Goal: Transaction & Acquisition: Purchase product/service

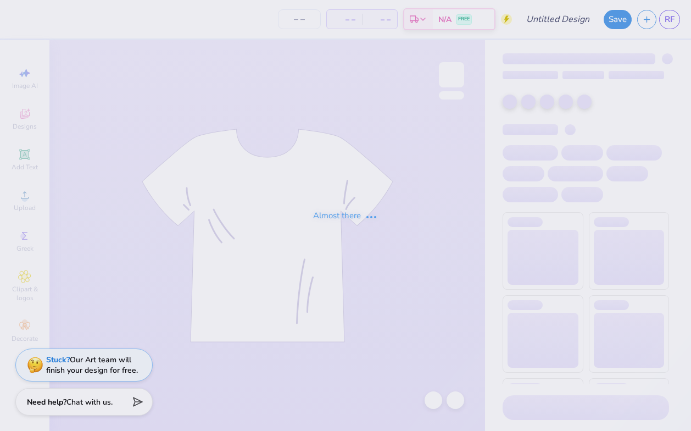
type input "Europe Mxer shirt"
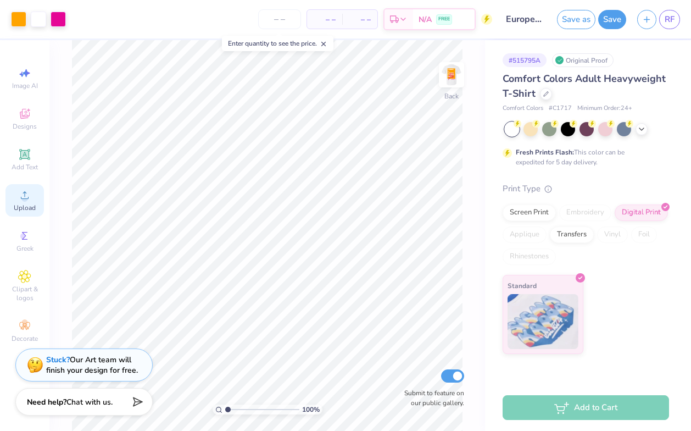
click at [25, 202] on div "Upload" at bounding box center [24, 200] width 38 height 32
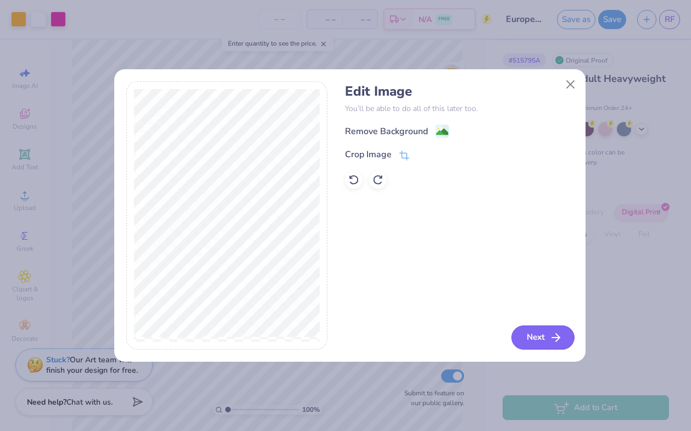
click at [560, 341] on icon "button" at bounding box center [556, 337] width 13 height 13
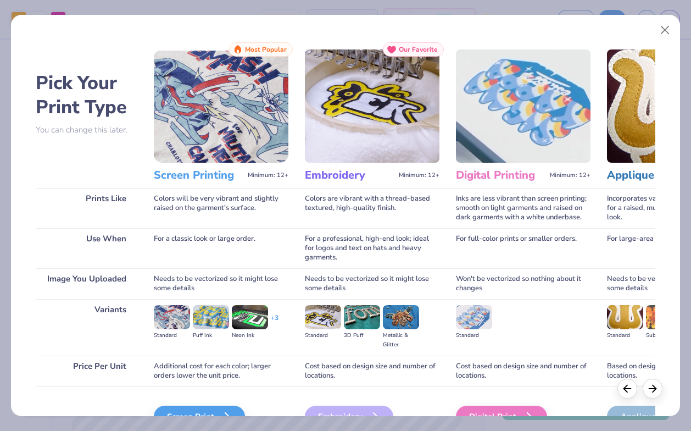
scroll to position [62, 0]
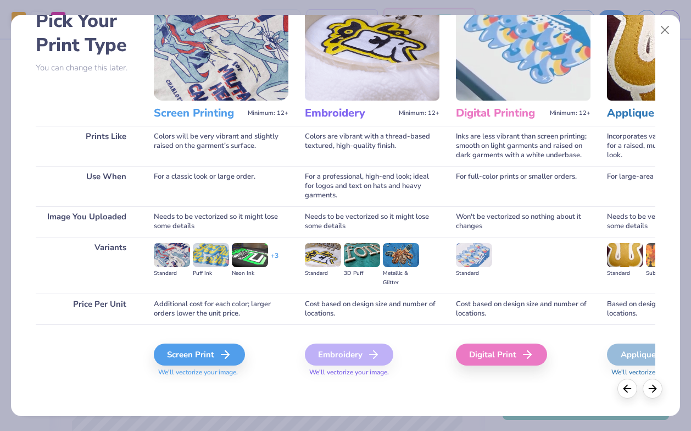
click at [198, 366] on div "Screen Print We'll vectorize your image." at bounding box center [221, 361] width 135 height 34
click at [200, 361] on div "Screen Print" at bounding box center [201, 355] width 91 height 22
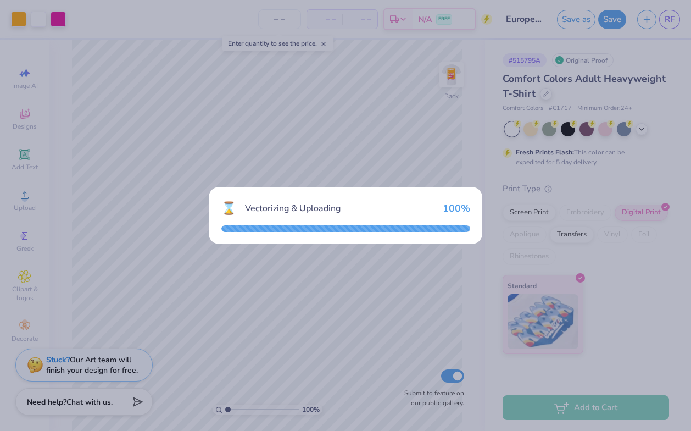
click at [338, 158] on div "⌛ Vectorizing & Uploading 100 %" at bounding box center [345, 215] width 691 height 431
click at [305, 193] on div "⌛ Vectorizing & Uploading 100 %" at bounding box center [346, 215] width 274 height 57
click at [324, 166] on div "⌛ Vectorizing & Uploading 100 %" at bounding box center [345, 215] width 691 height 431
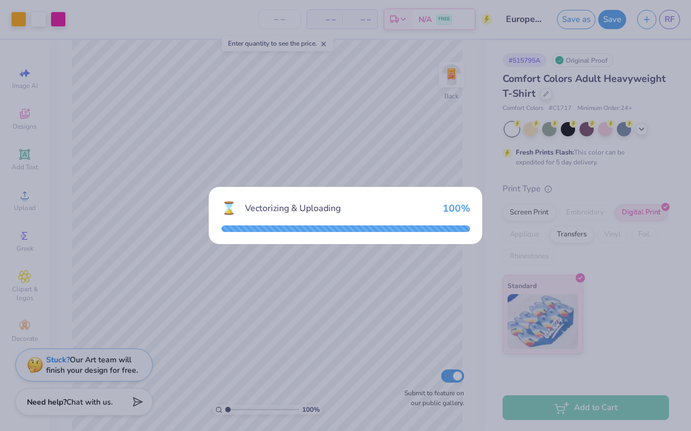
click at [324, 166] on div "⌛ Vectorizing & Uploading 100 %" at bounding box center [345, 215] width 691 height 431
click at [337, 225] on div at bounding box center [346, 228] width 249 height 7
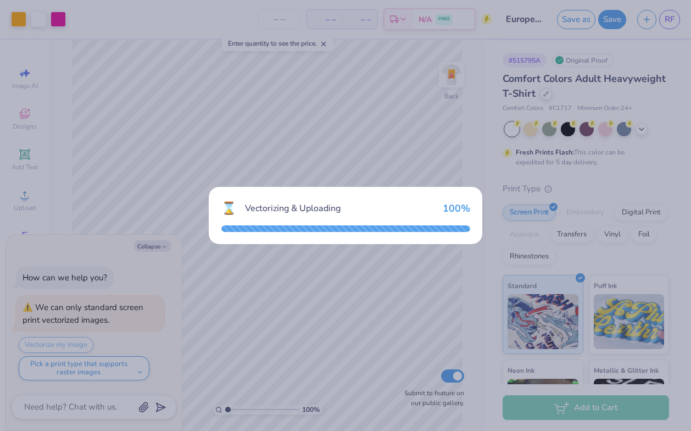
click at [325, 212] on div "Vectorizing & Uploading" at bounding box center [339, 208] width 189 height 13
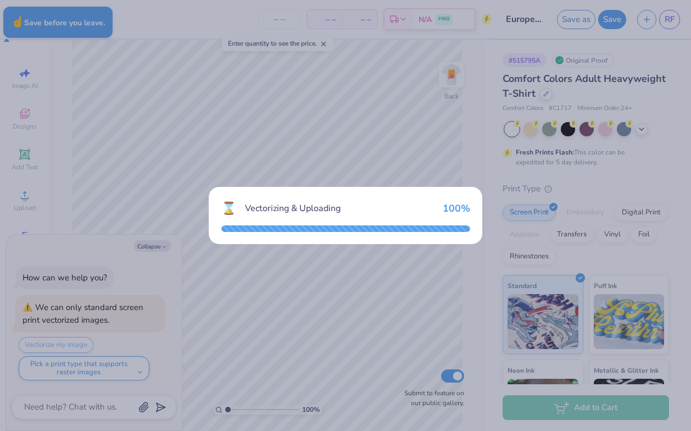
type textarea "x"
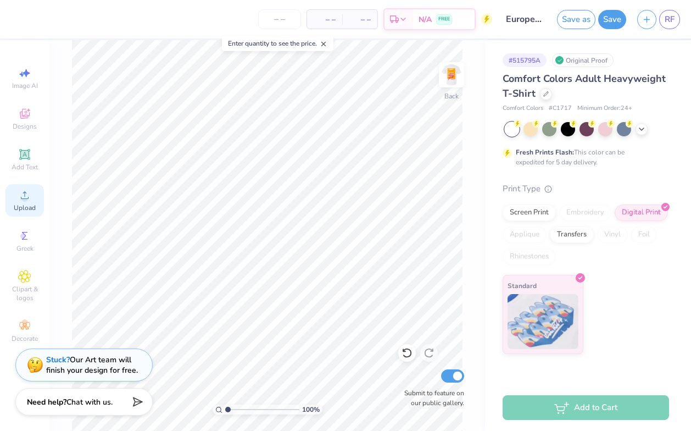
click at [23, 206] on span "Upload" at bounding box center [25, 207] width 22 height 9
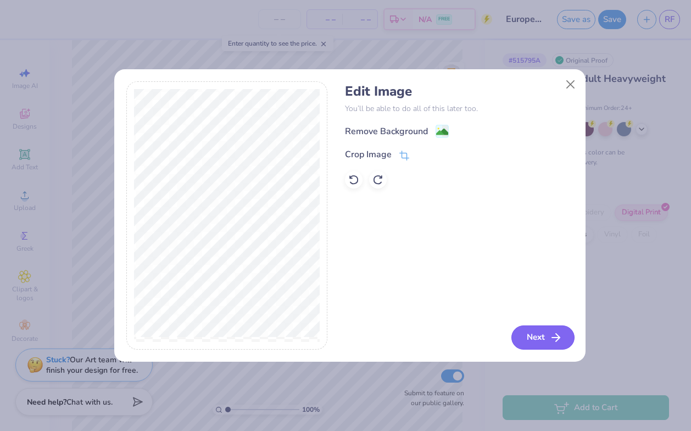
click at [538, 329] on button "Next" at bounding box center [543, 337] width 63 height 24
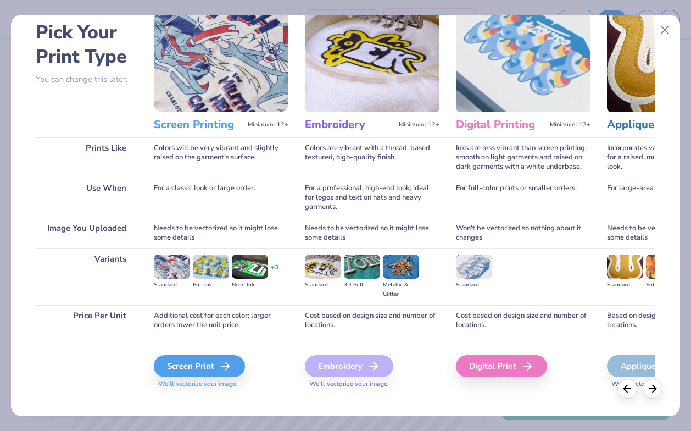
scroll to position [56, 0]
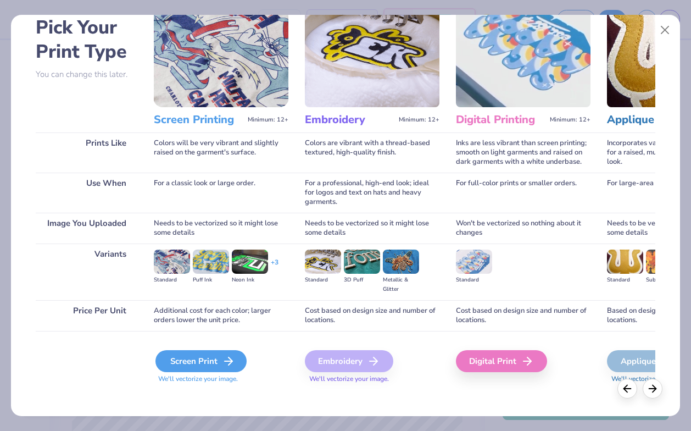
click at [232, 368] on div "Screen Print" at bounding box center [201, 361] width 91 height 22
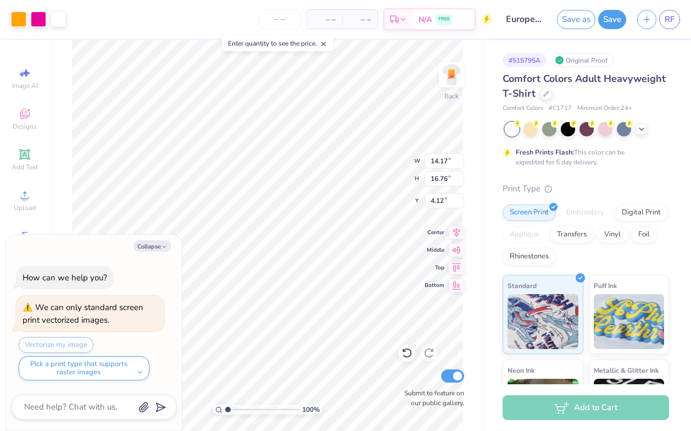
type textarea "x"
type input "4.02"
type input "4.75"
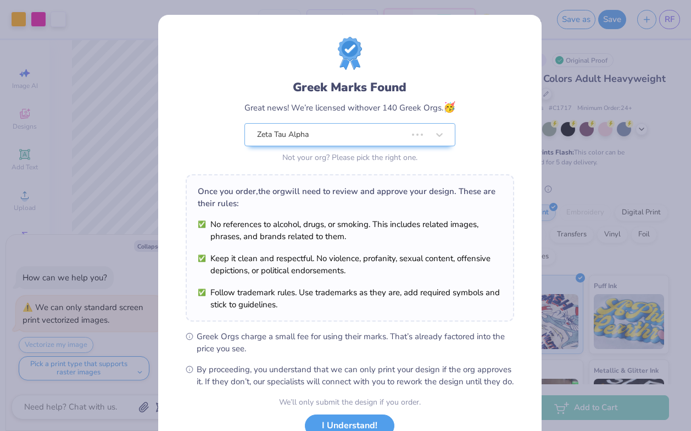
click at [319, 163] on body "Art colors – – Per Item – – Total Est. Delivery N/A FREE Design Title Europe Mx…" at bounding box center [345, 215] width 691 height 431
type textarea "x"
type input "3.00"
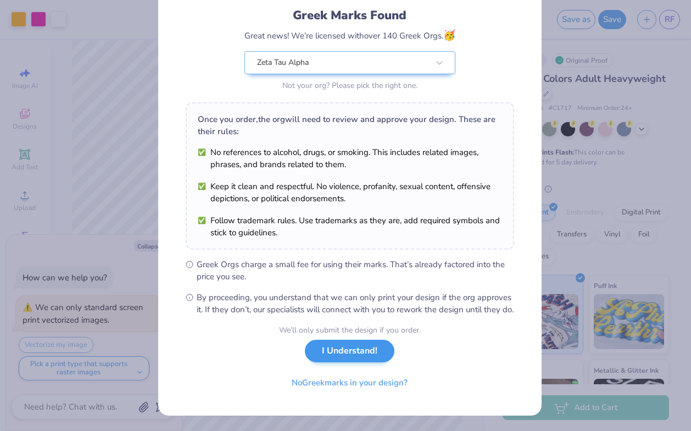
click at [341, 342] on div "We’ll only submit the design if you order. I Understand! No Greek marks in your…" at bounding box center [350, 358] width 142 height 69
click at [341, 347] on button "I Understand!" at bounding box center [350, 351] width 90 height 23
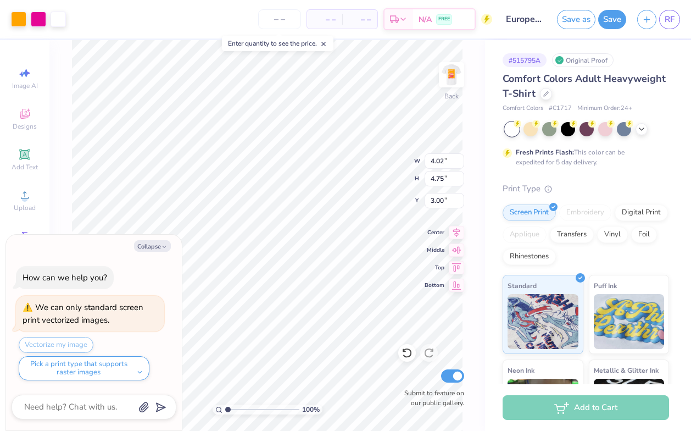
scroll to position [0, 0]
type textarea "x"
type input "3.45"
type input "4.08"
type textarea "x"
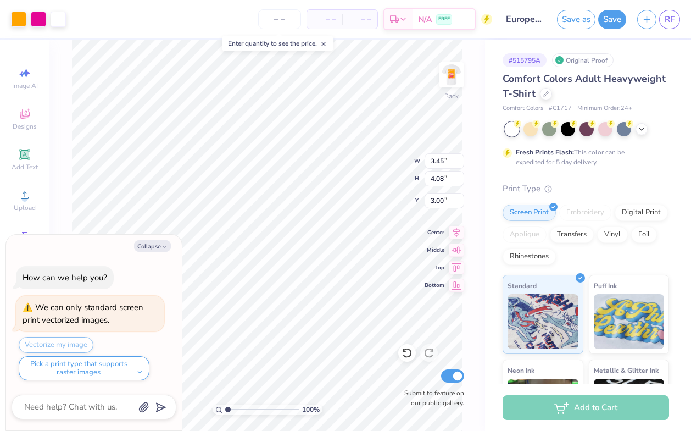
type input "2.50"
type textarea "x"
type input "3.00"
click at [458, 77] on img at bounding box center [452, 75] width 22 height 22
click at [153, 248] on button "Collapse" at bounding box center [152, 246] width 37 height 12
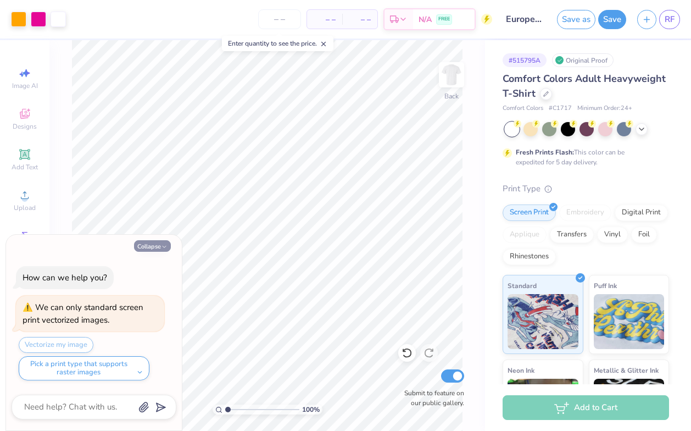
type textarea "x"
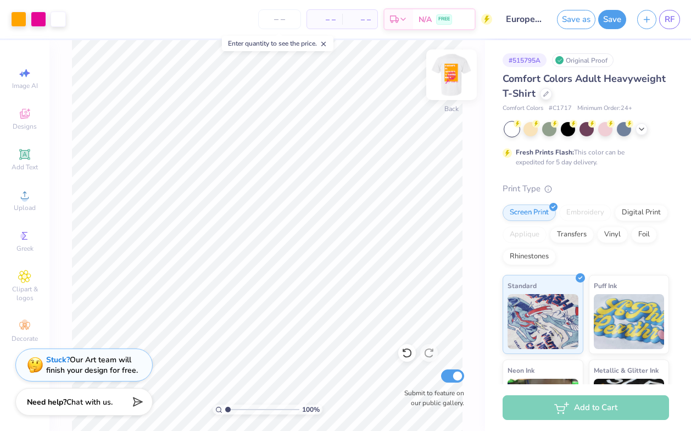
click at [458, 80] on img at bounding box center [452, 75] width 44 height 44
click at [457, 84] on img at bounding box center [452, 75] width 44 height 44
click at [24, 231] on icon at bounding box center [24, 235] width 13 height 13
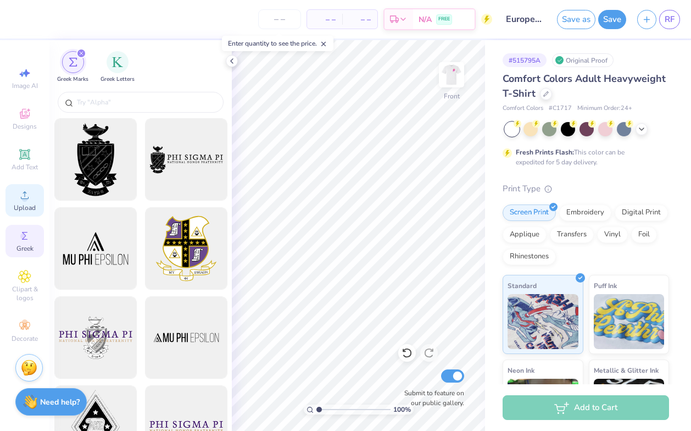
click at [23, 207] on span "Upload" at bounding box center [25, 207] width 22 height 9
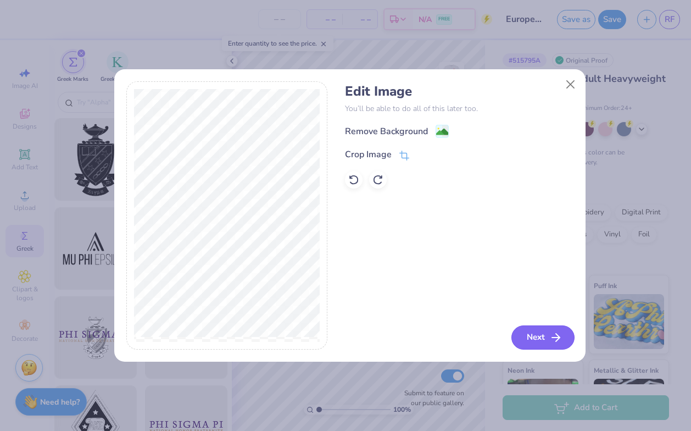
click at [551, 339] on icon "button" at bounding box center [556, 337] width 13 height 13
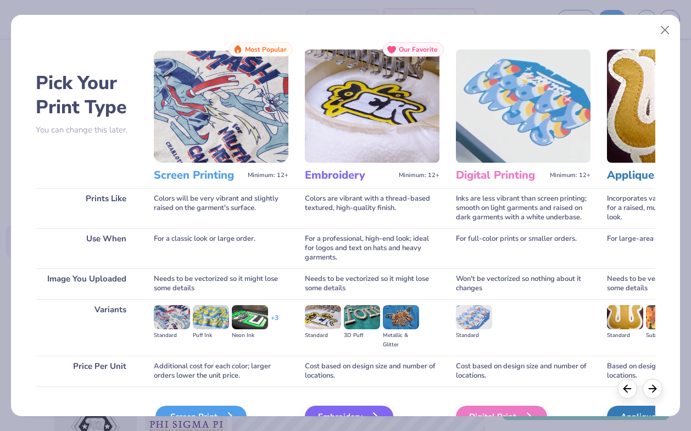
click at [226, 408] on div "Screen Print" at bounding box center [201, 417] width 91 height 22
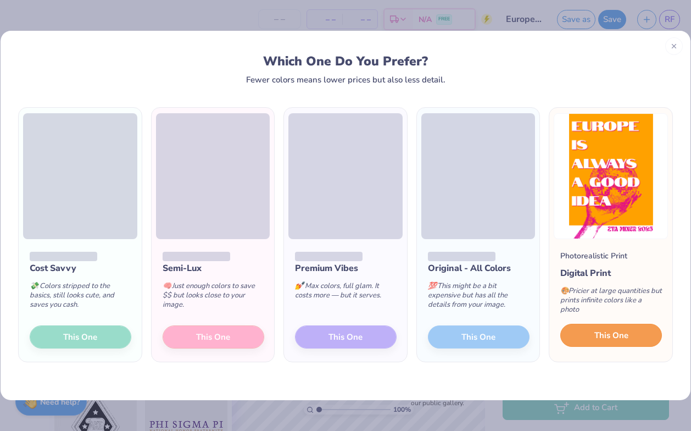
click at [597, 333] on span "This One" at bounding box center [612, 335] width 34 height 13
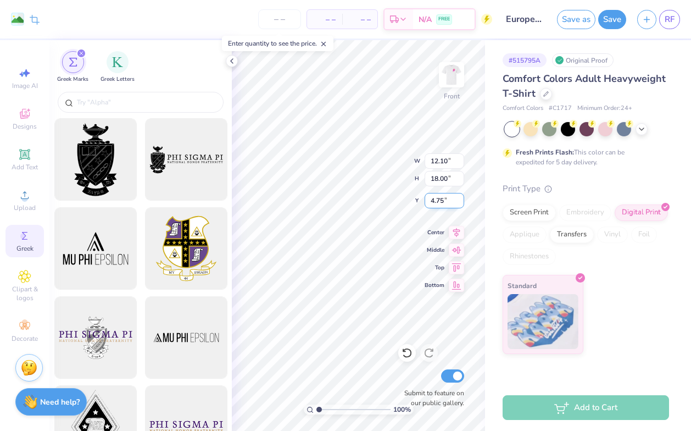
type input "10.95"
type input "16.29"
type input "6.46"
